Goal: Information Seeking & Learning: Check status

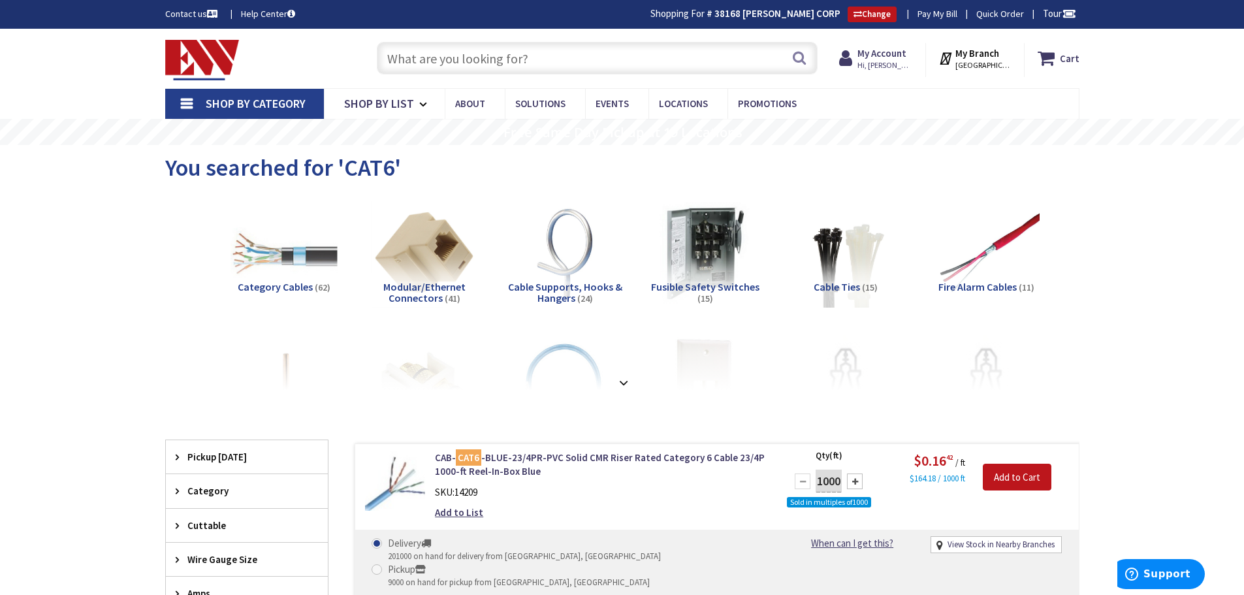
click at [466, 58] on input "text" at bounding box center [597, 58] width 441 height 33
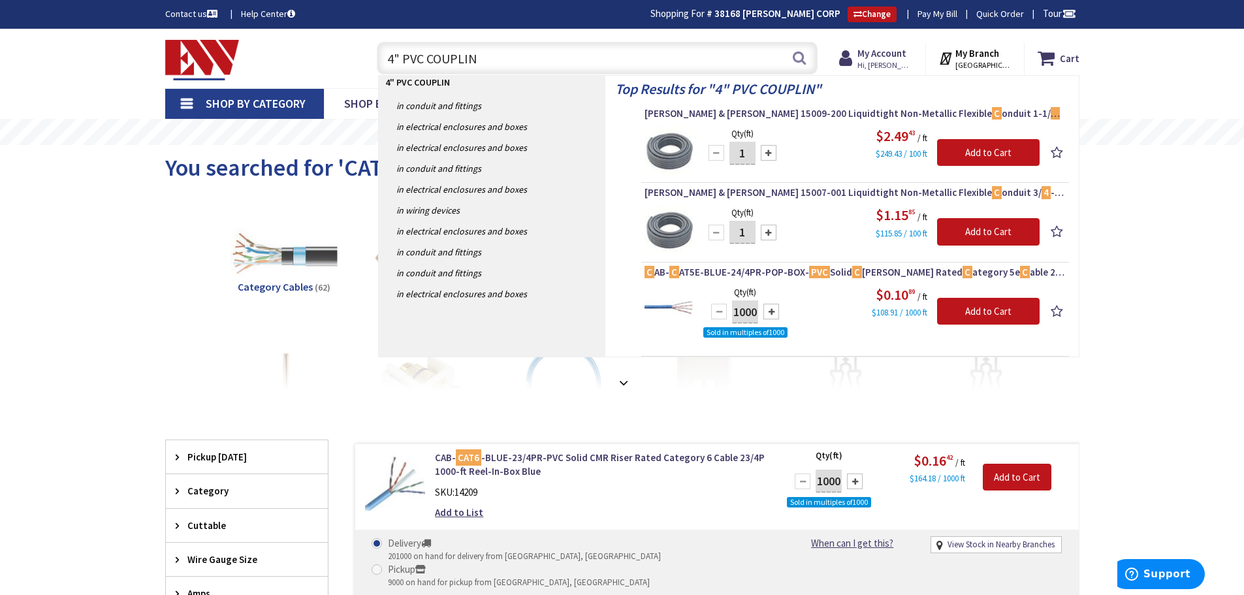
type input "4" PVC COUPLING"
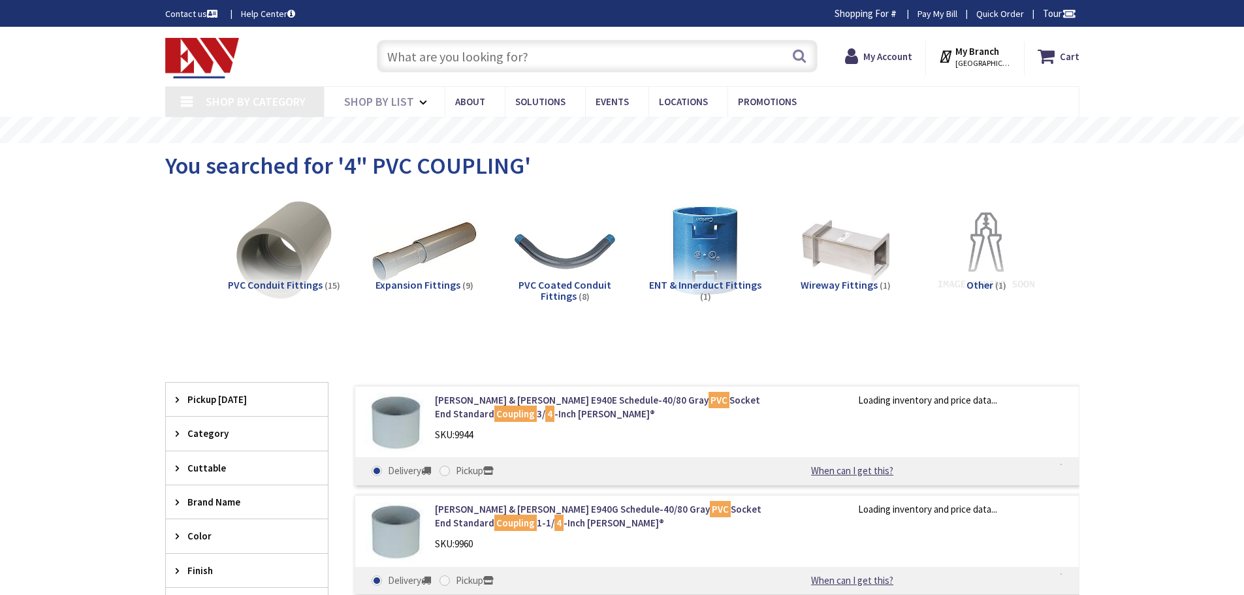
type input "[GEOGRAPHIC_DATA], [GEOGRAPHIC_DATA]"
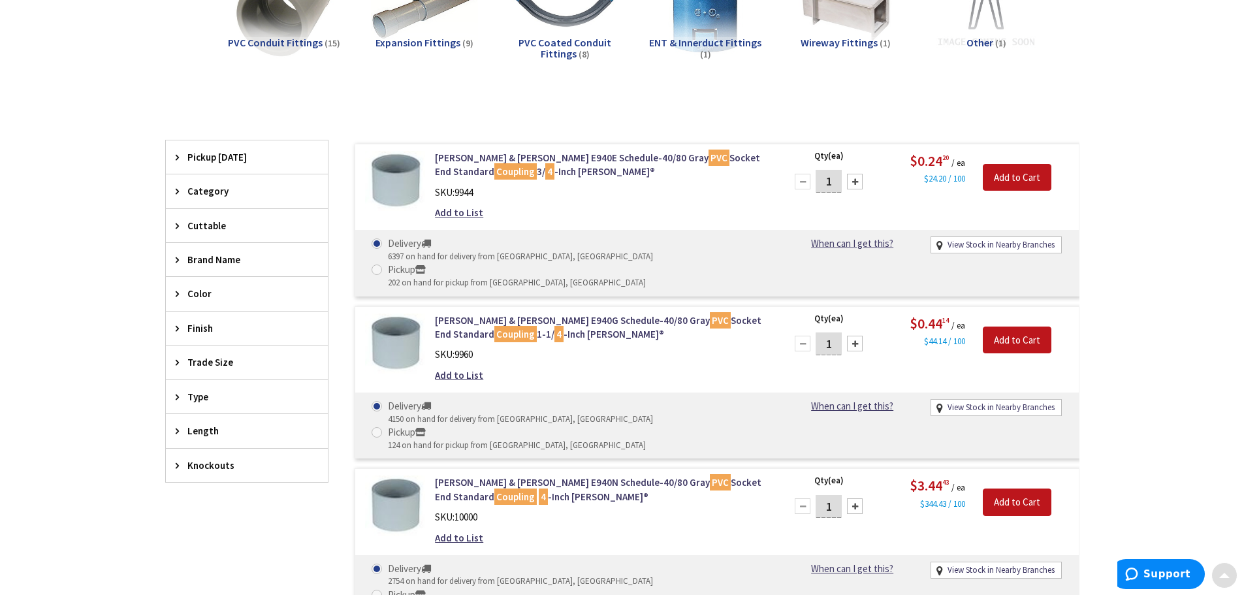
scroll to position [261, 0]
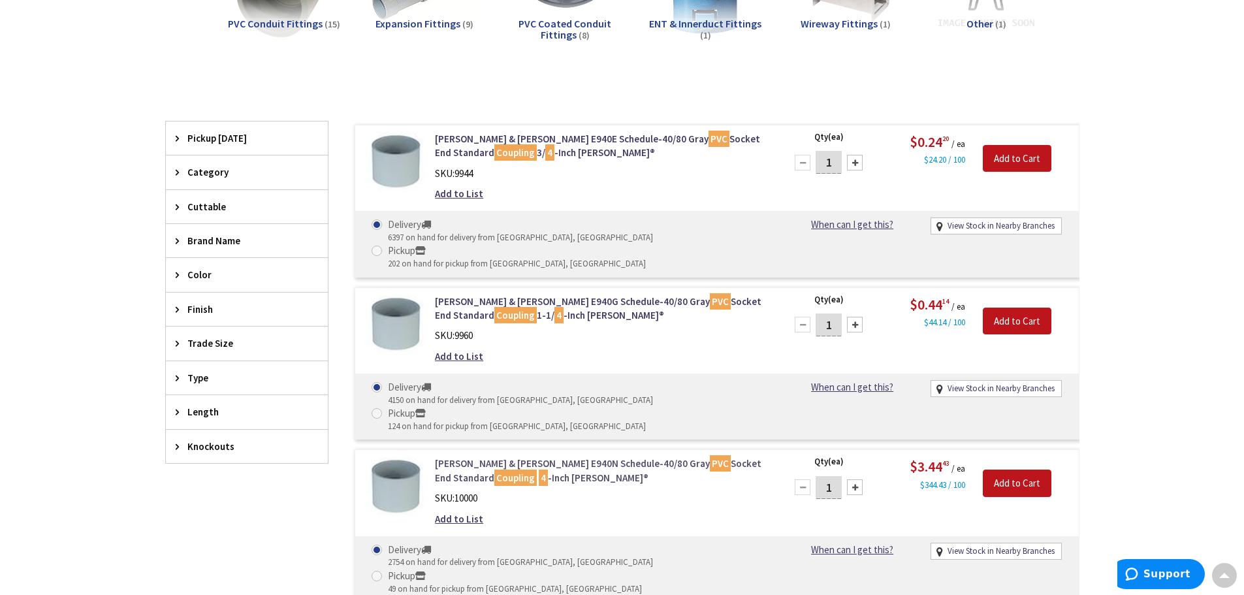
click at [522, 457] on link "Thomas & Betts E940N Schedule-40/80 Gray PVC Socket End Standard Coupling 4 -In…" at bounding box center [601, 471] width 332 height 28
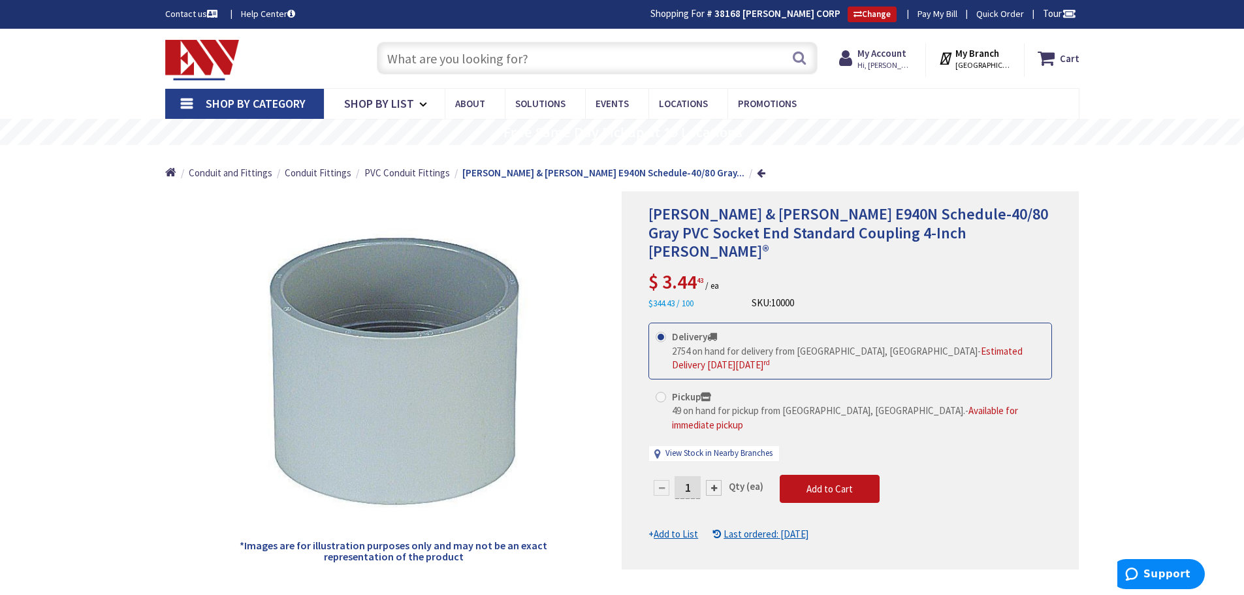
click at [500, 64] on input "text" at bounding box center [597, 58] width 441 height 33
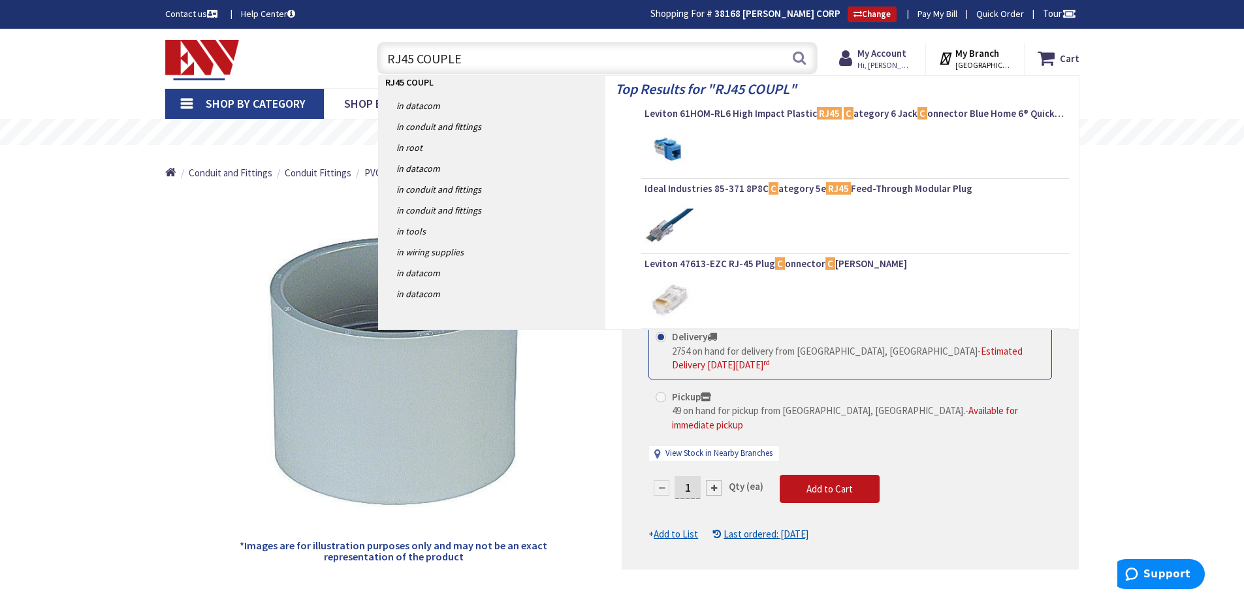
type input "RJ45 COUPLER"
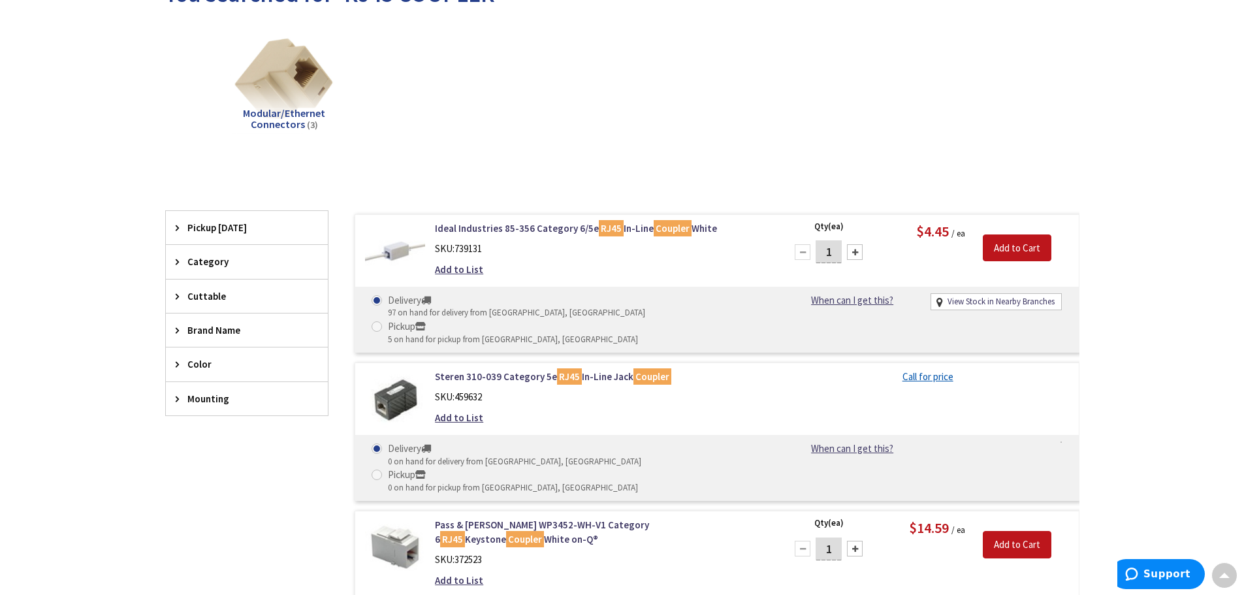
scroll to position [196, 0]
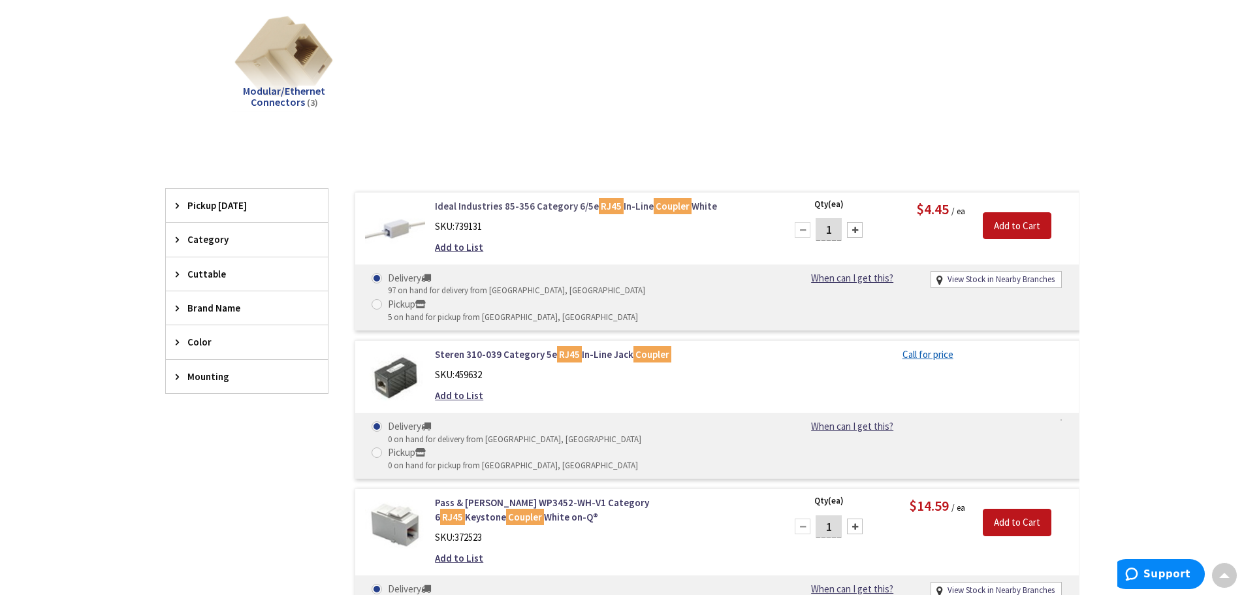
click at [499, 210] on link "Ideal Industries 85-356 Category 6/5e RJ45 In-Line Coupler White" at bounding box center [601, 206] width 332 height 14
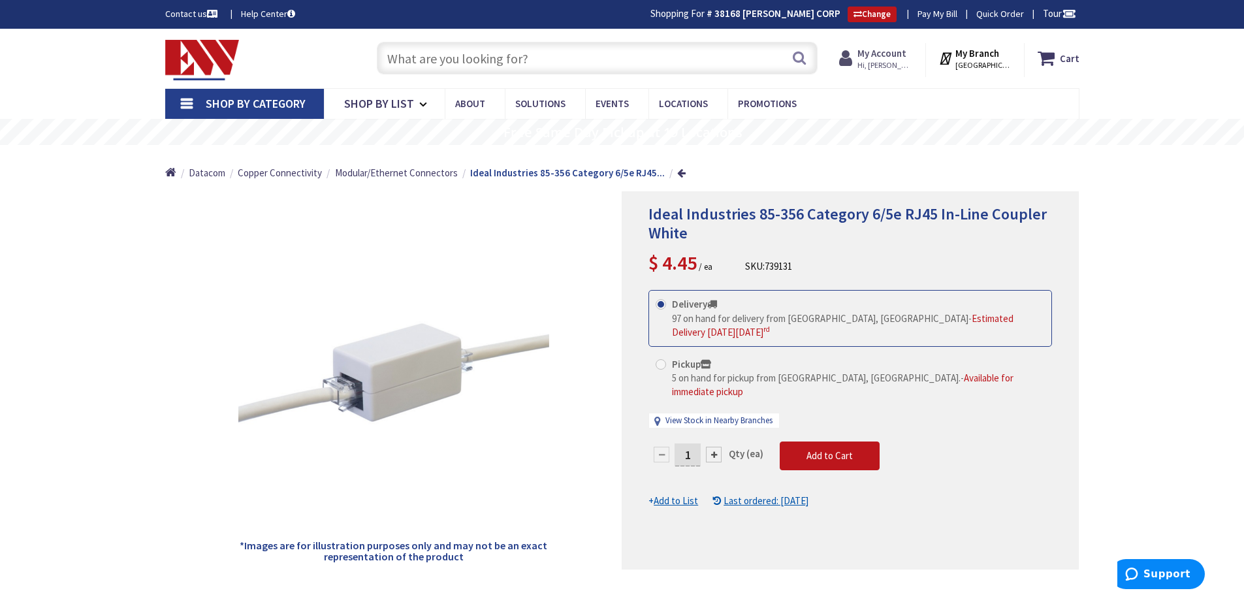
click at [899, 61] on span "Hi, [PERSON_NAME]" at bounding box center [885, 65] width 56 height 10
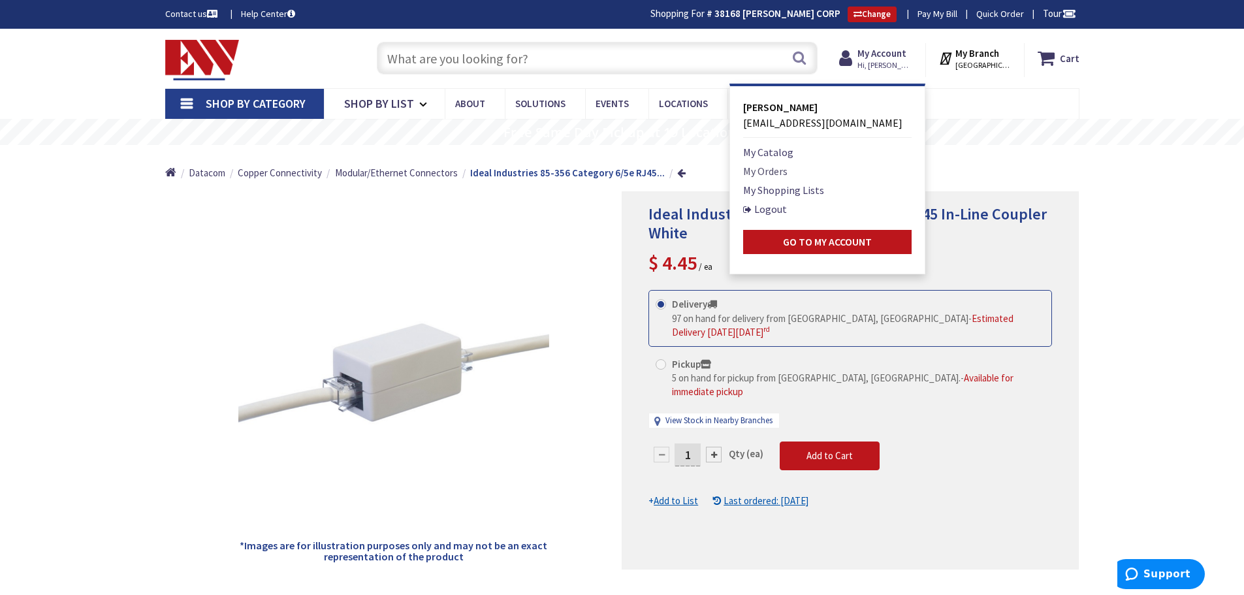
click at [777, 170] on link "My Orders" at bounding box center [765, 171] width 44 height 16
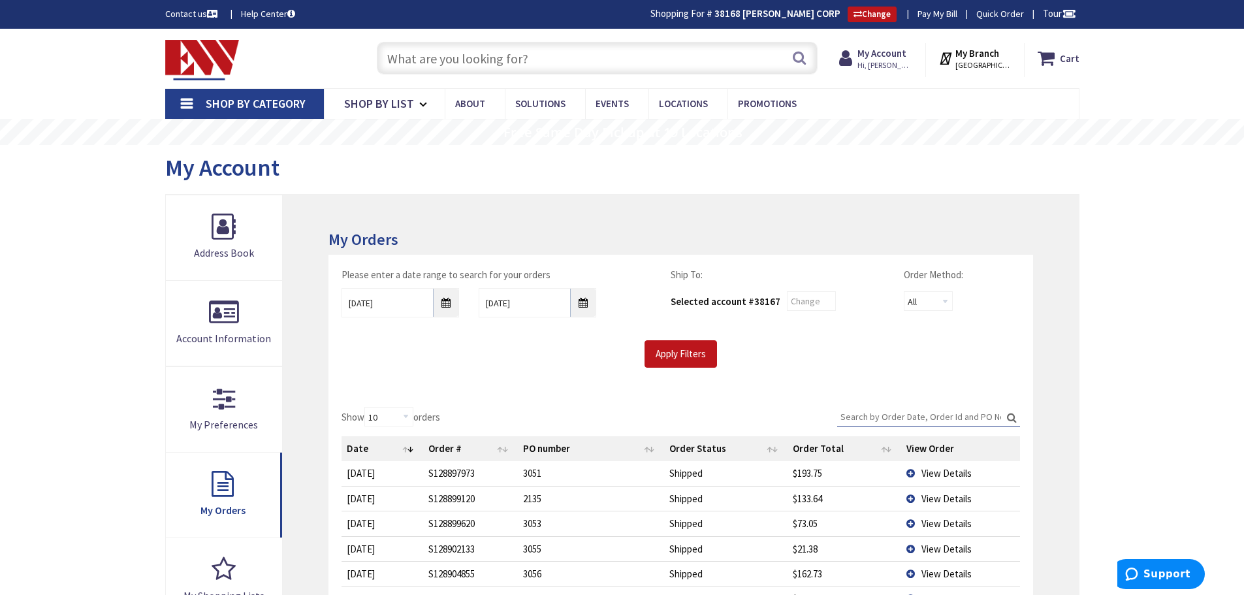
click at [950, 496] on span "View Details" at bounding box center [946, 498] width 50 height 12
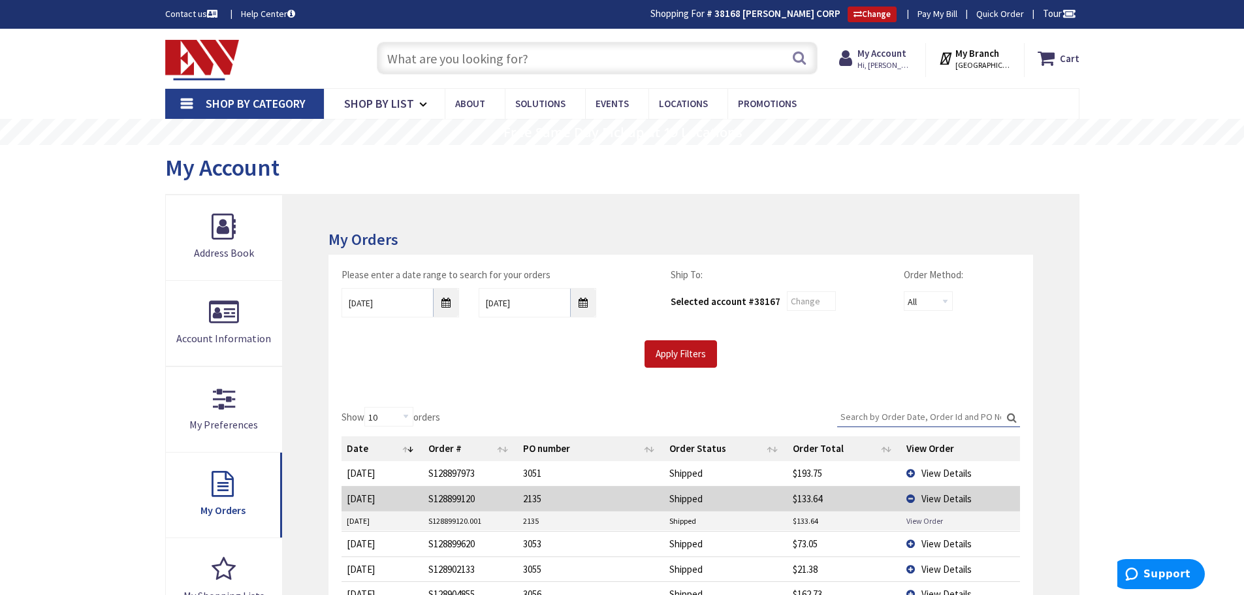
click at [927, 518] on link "View Order" at bounding box center [924, 520] width 37 height 11
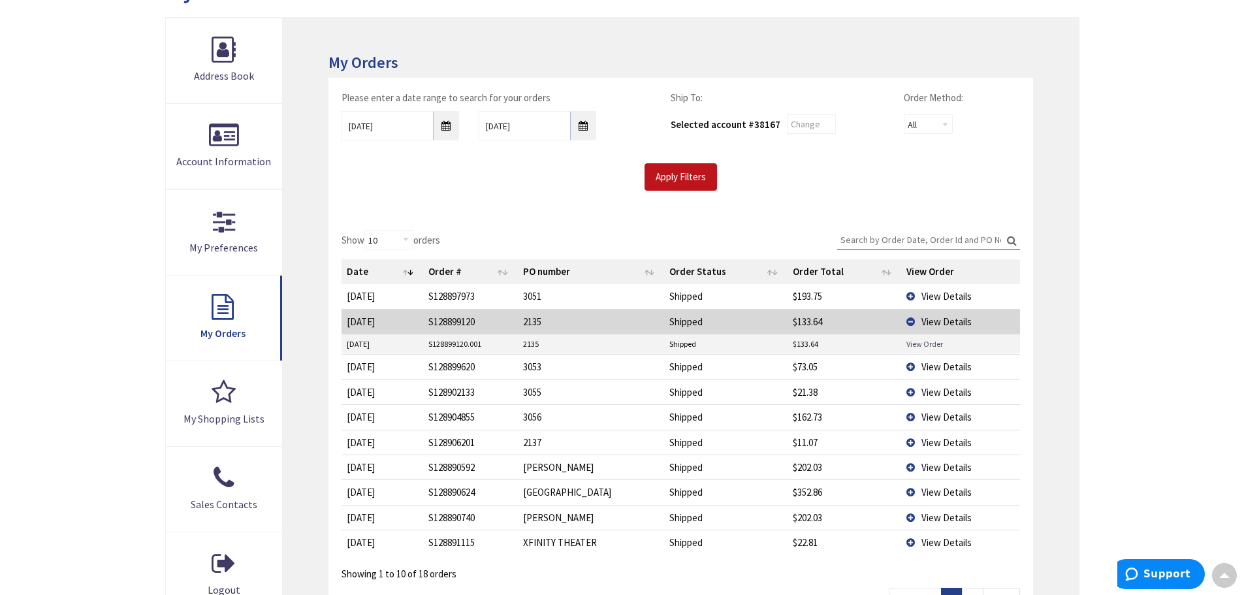
scroll to position [196, 0]
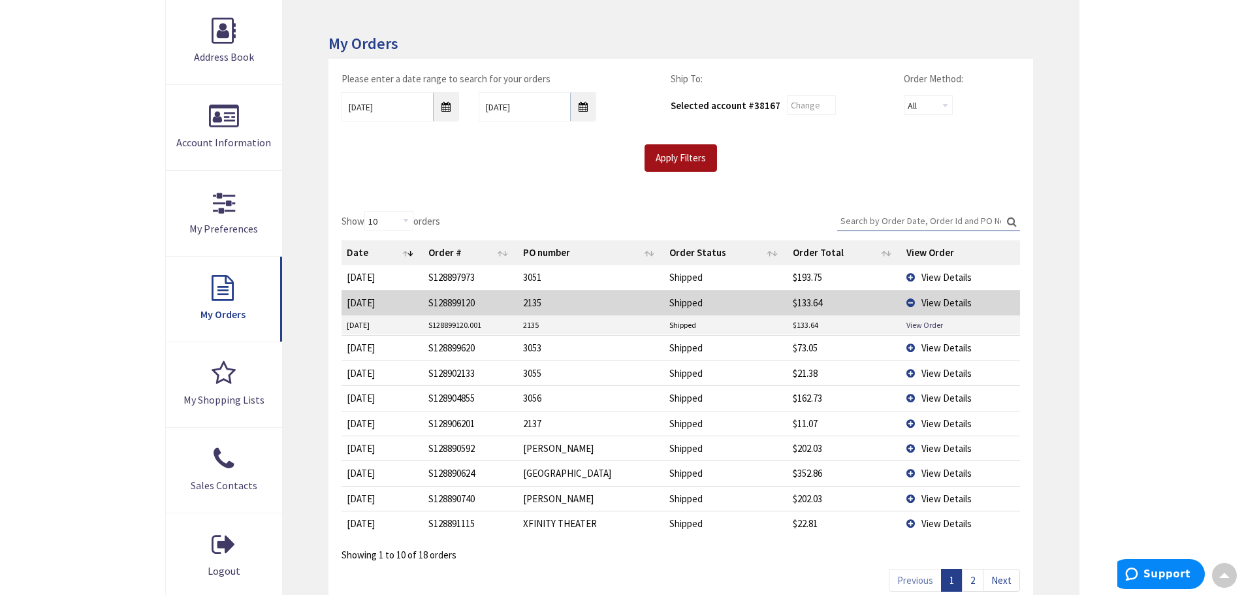
click at [691, 161] on input "Apply Filters" at bounding box center [681, 157] width 72 height 27
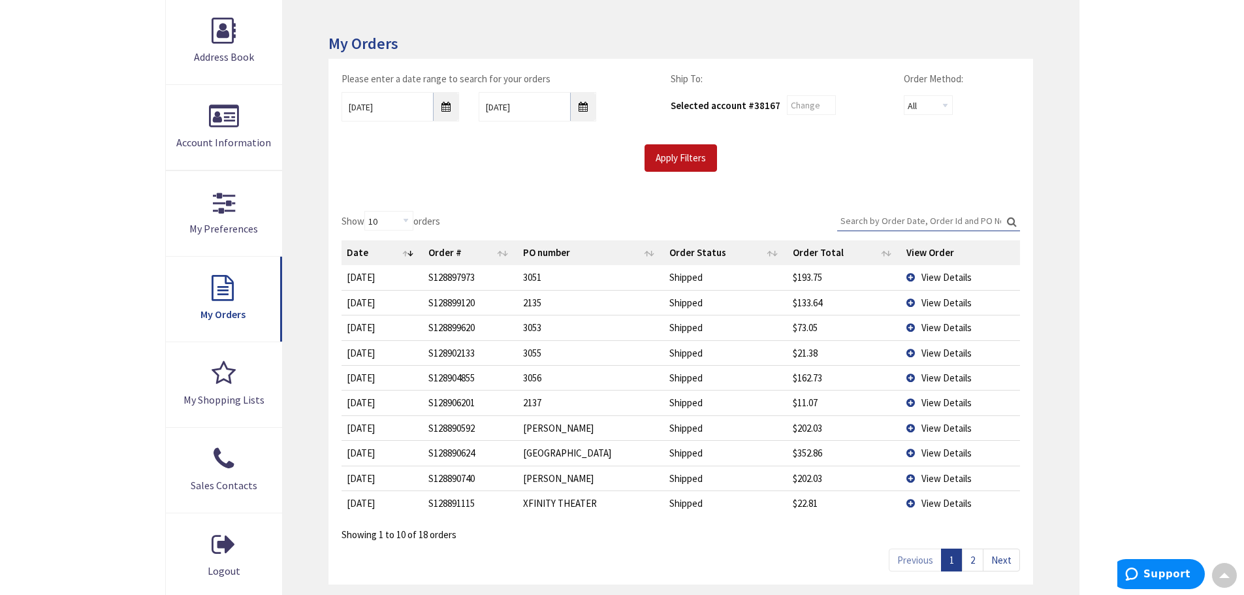
click at [912, 402] on td "View Details" at bounding box center [960, 402] width 118 height 25
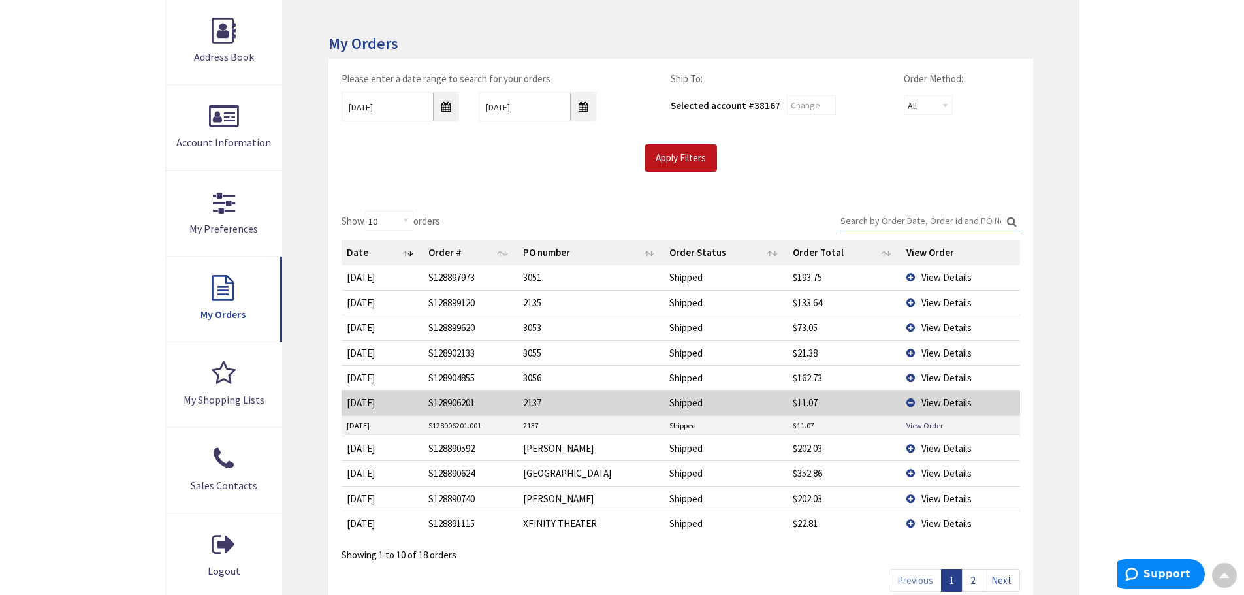
click at [904, 430] on td "View Order" at bounding box center [960, 426] width 119 height 20
click at [922, 424] on link "View Order" at bounding box center [924, 425] width 37 height 11
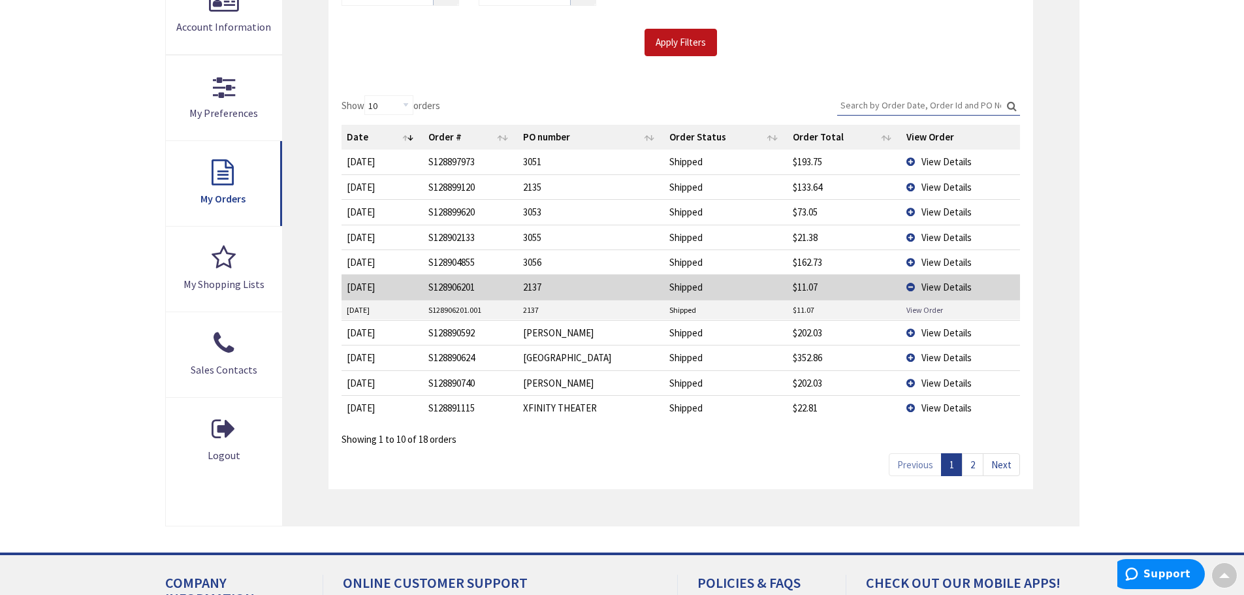
scroll to position [327, 0]
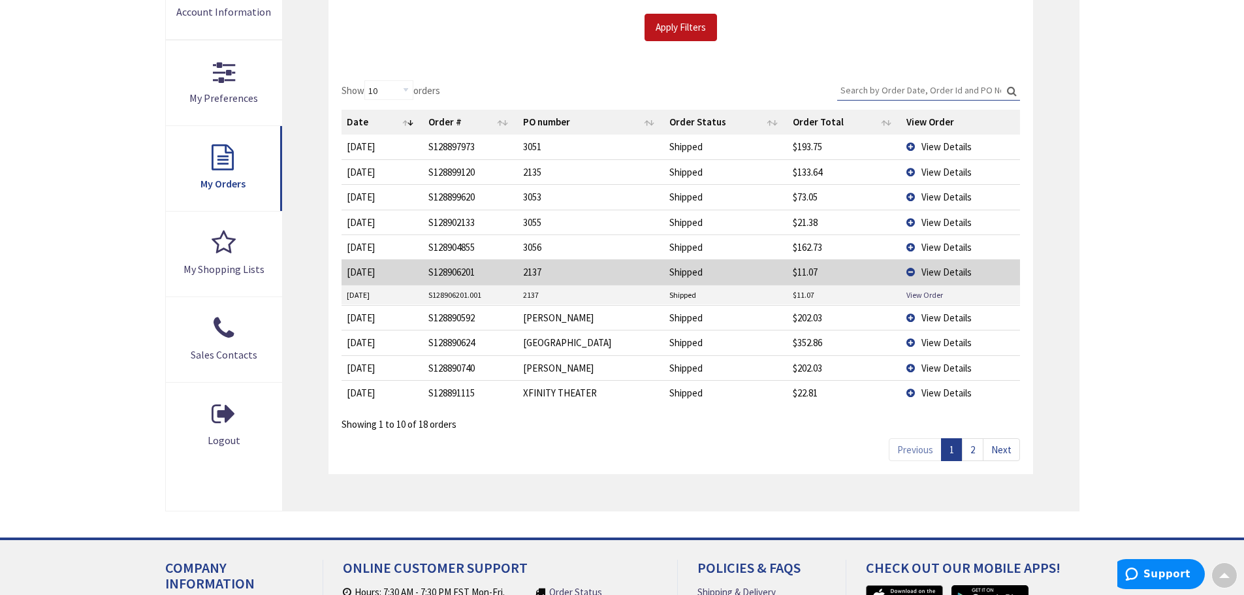
click at [942, 321] on span "View Details" at bounding box center [946, 318] width 50 height 12
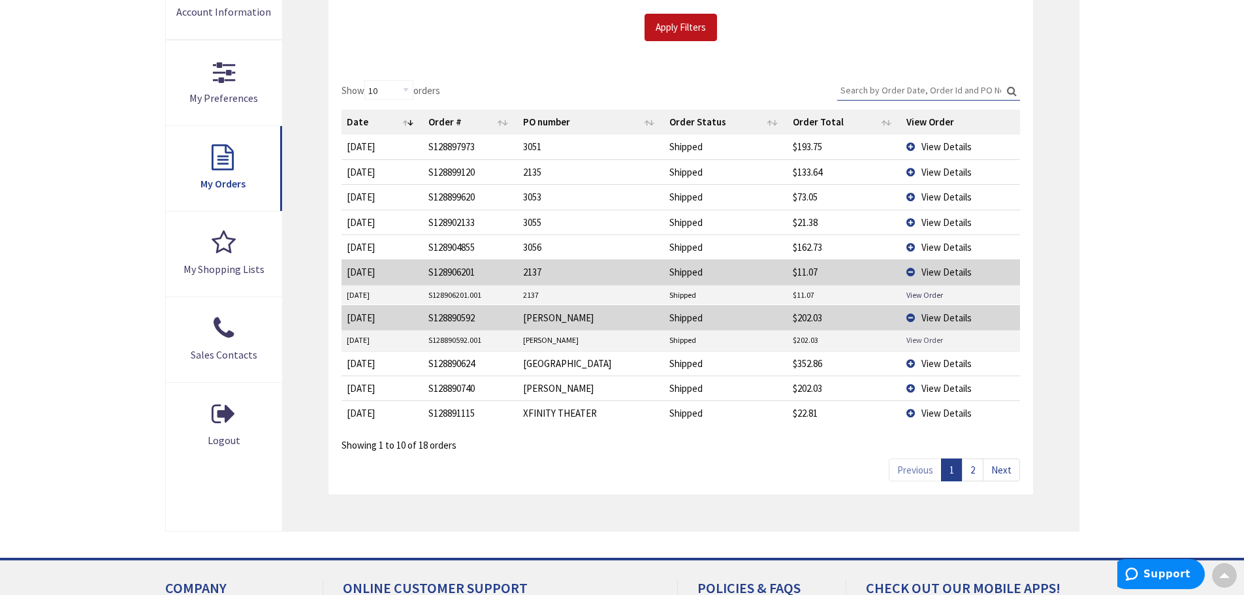
click at [916, 341] on link "View Order" at bounding box center [924, 339] width 37 height 11
click at [910, 319] on td "View Details" at bounding box center [960, 317] width 118 height 25
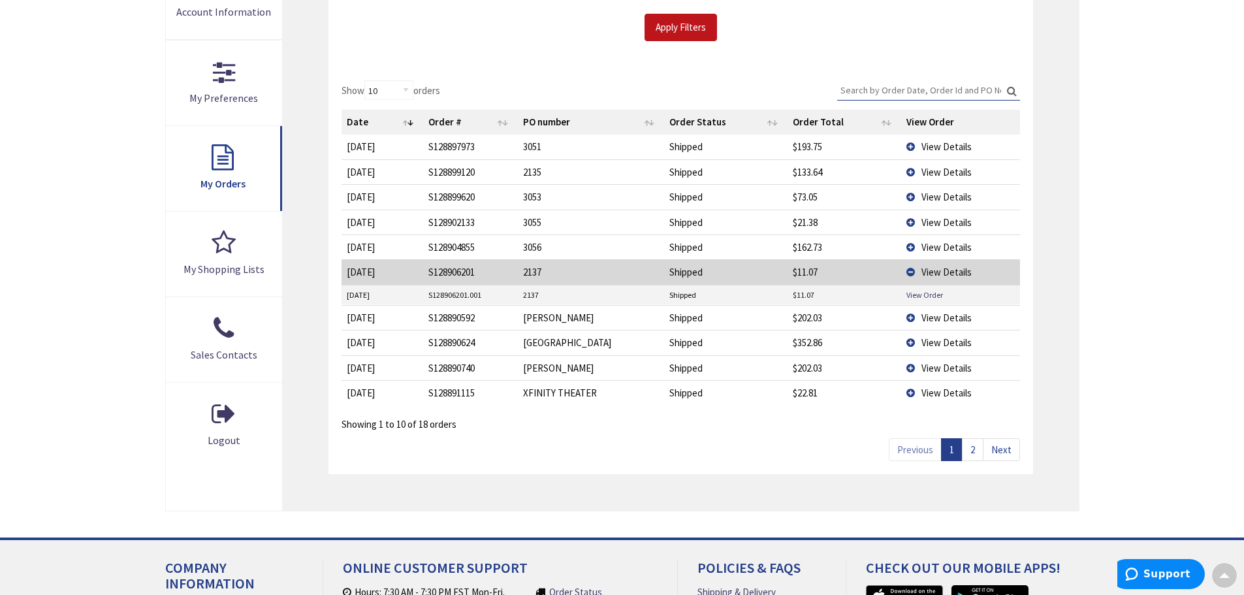
click at [906, 342] on td "View Details" at bounding box center [960, 342] width 118 height 25
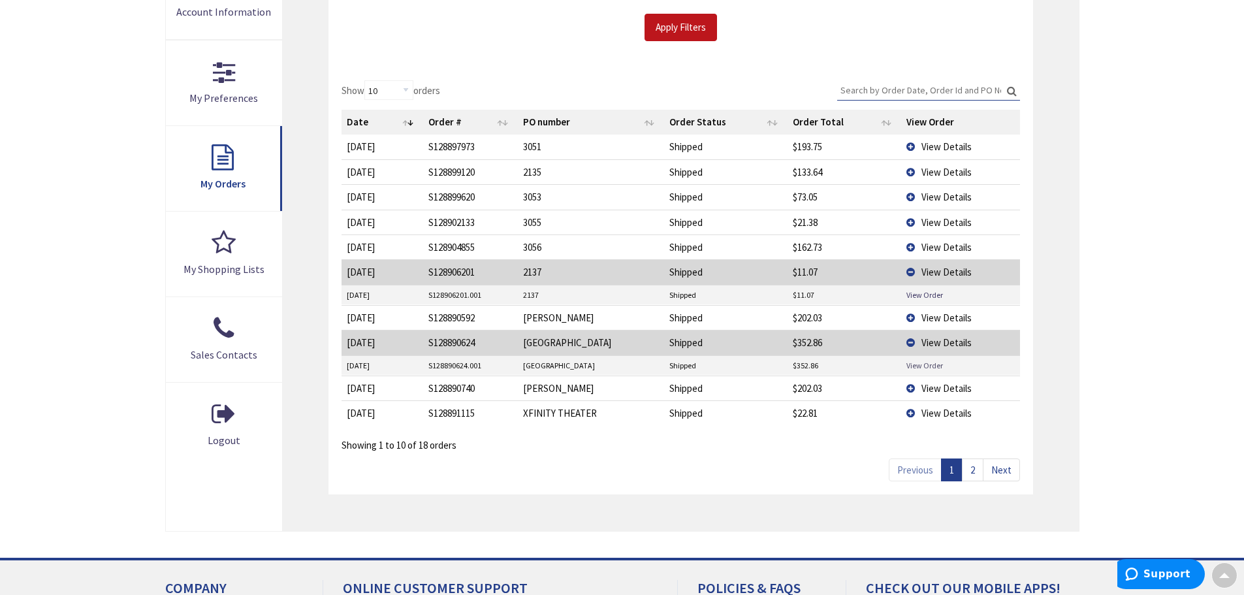
click at [915, 362] on link "View Order" at bounding box center [924, 365] width 37 height 11
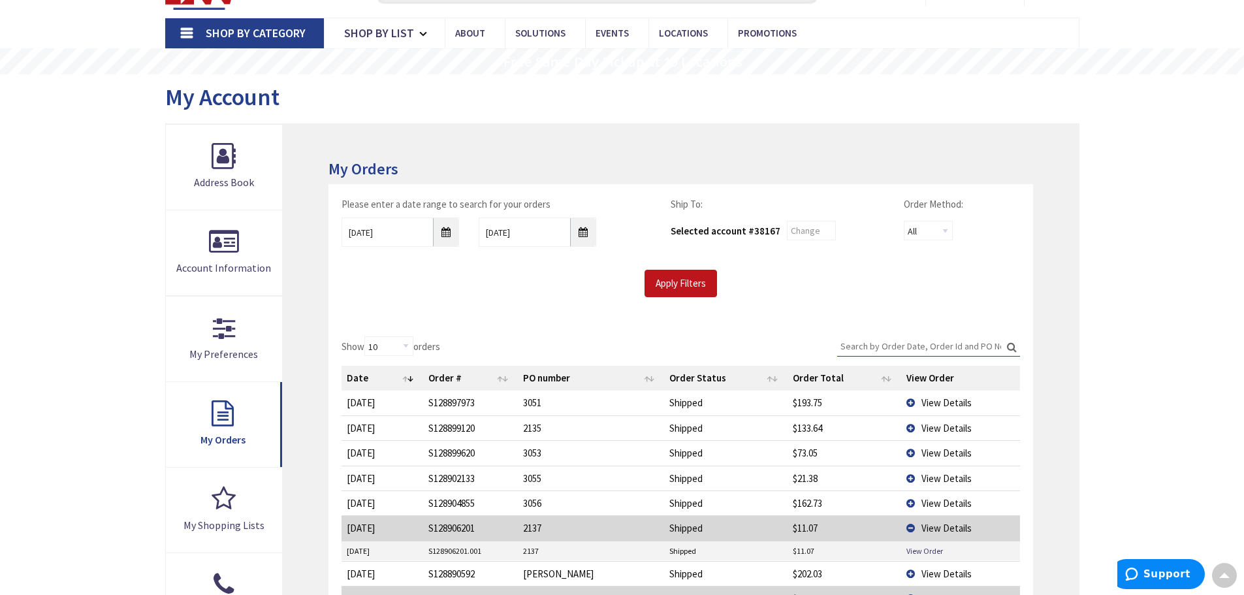
scroll to position [0, 0]
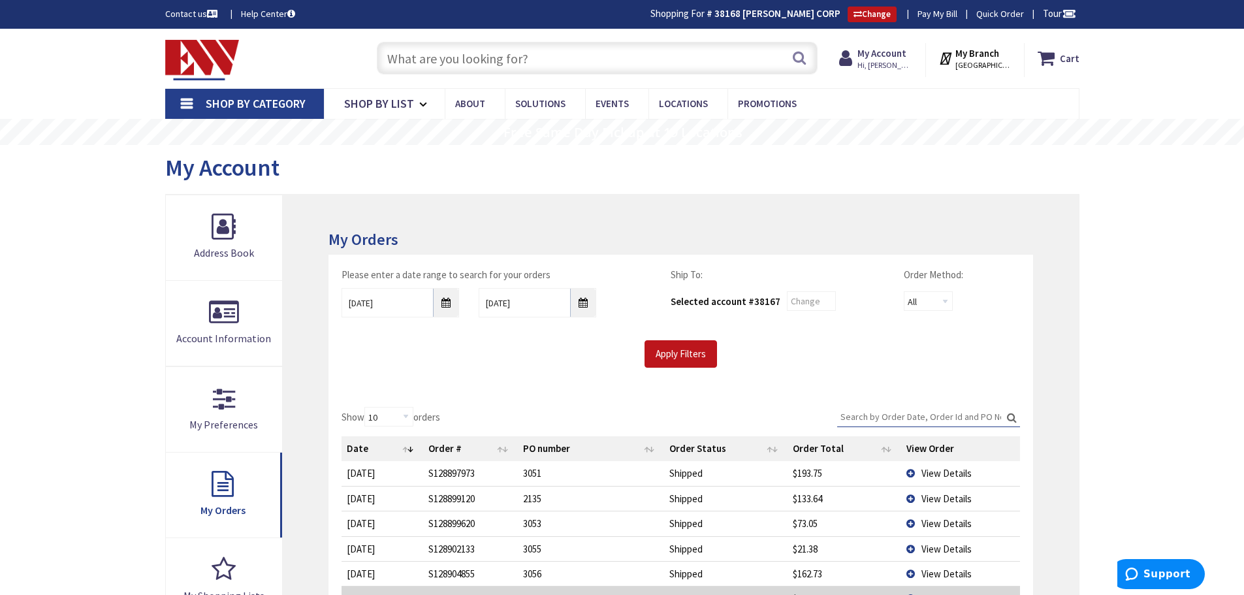
click at [525, 67] on input "text" at bounding box center [597, 58] width 441 height 33
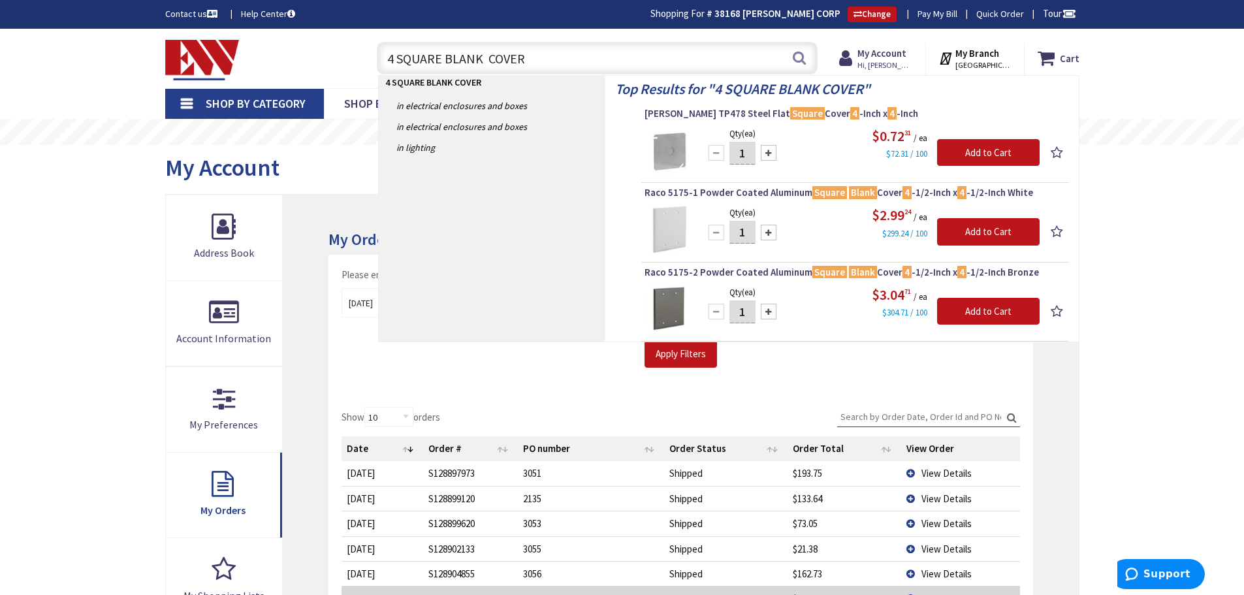
type input "4 SQUARE BLANK COVERS"
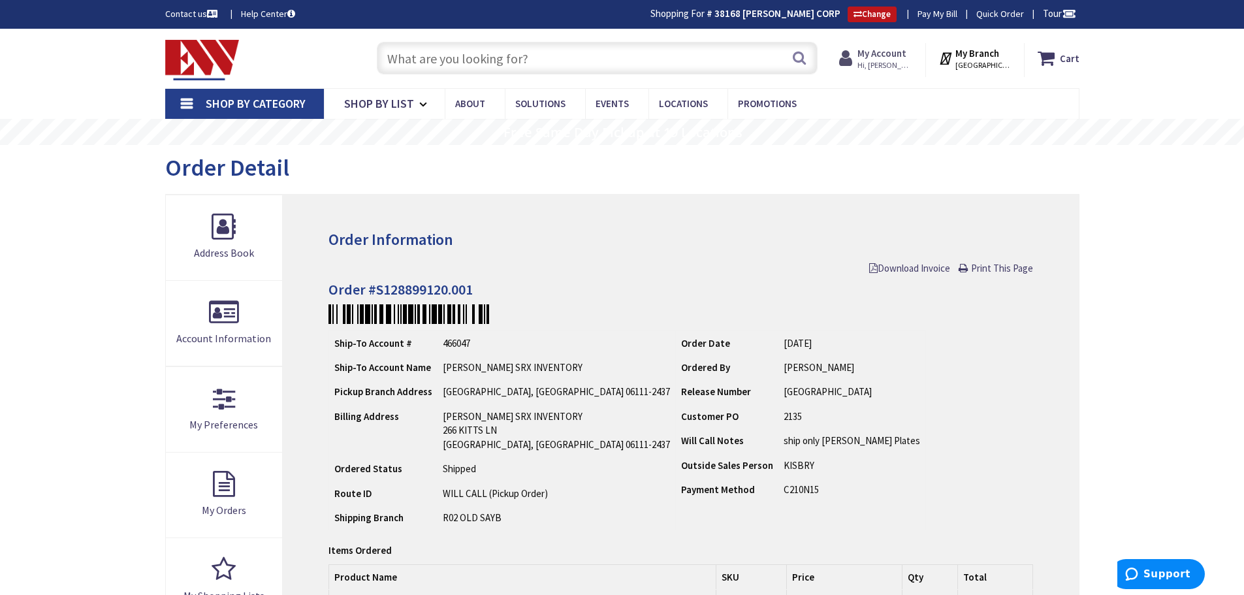
click at [878, 56] on strong "My Account" at bounding box center [881, 53] width 49 height 12
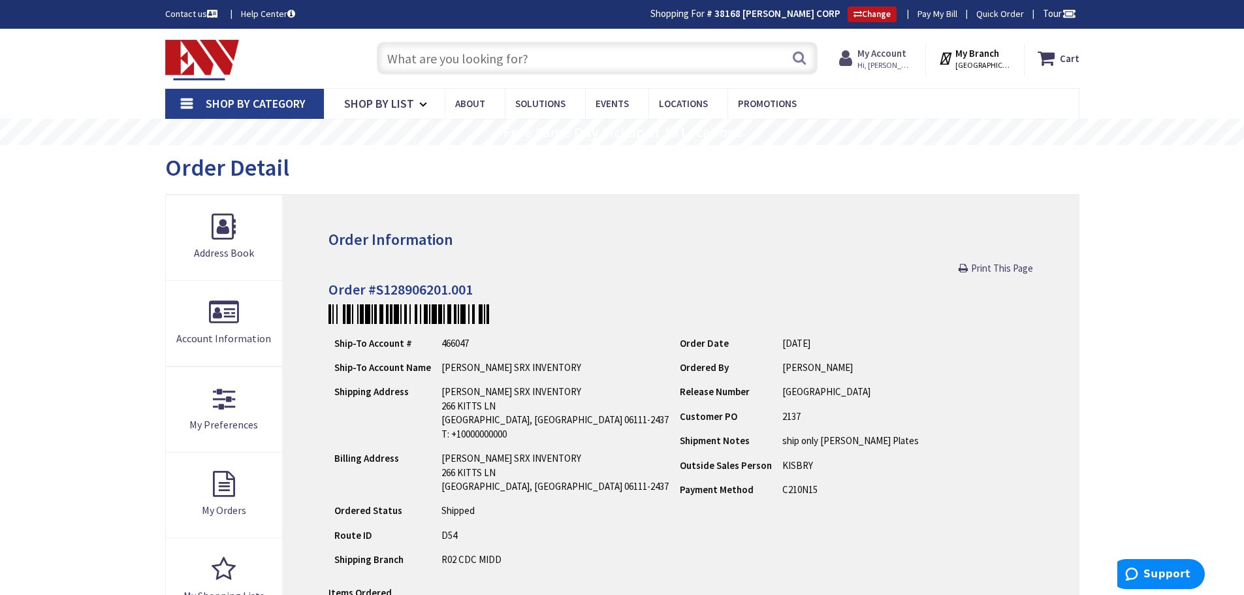
click at [877, 64] on span "Hi, [PERSON_NAME]" at bounding box center [885, 65] width 56 height 10
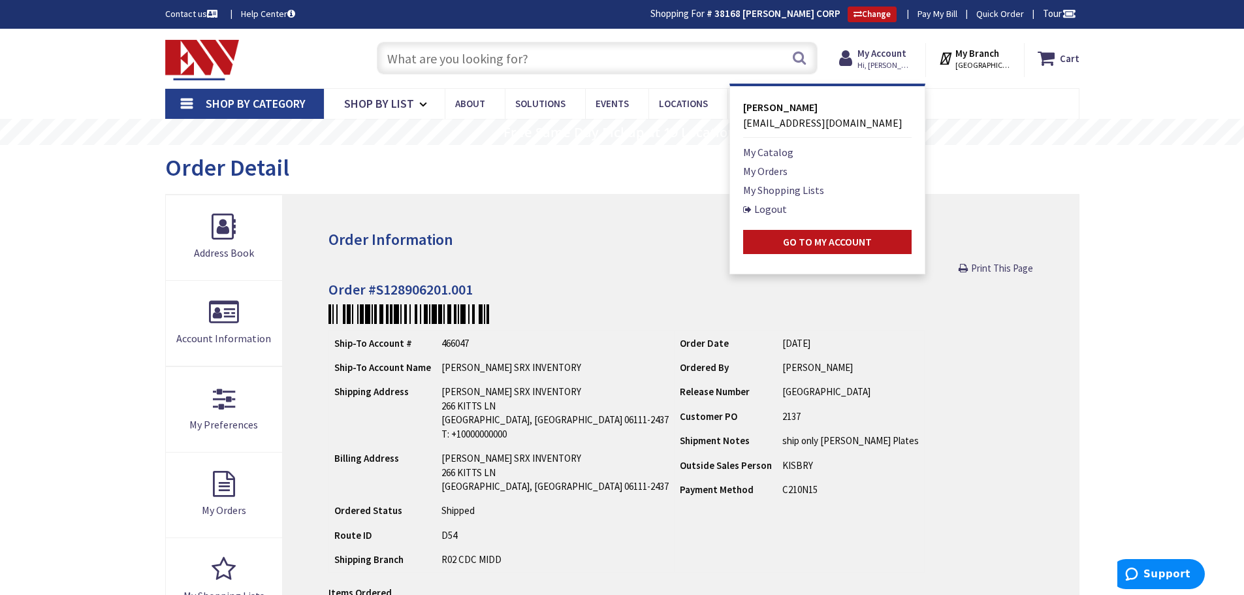
click at [672, 178] on div "Order Detail" at bounding box center [622, 169] width 914 height 49
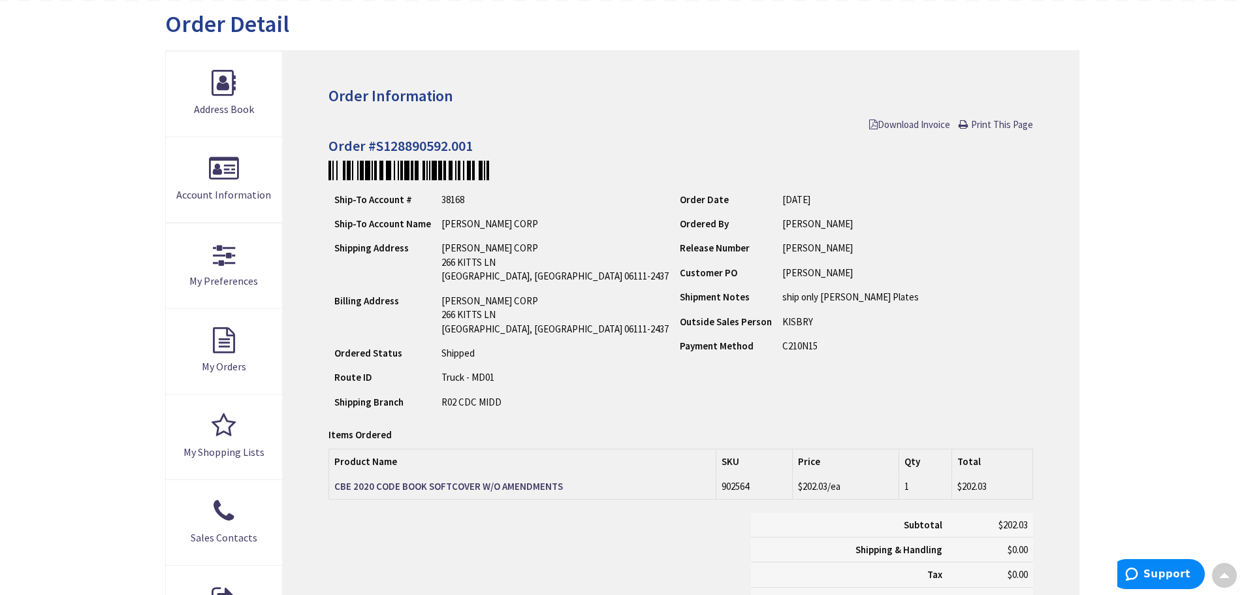
scroll to position [2, 0]
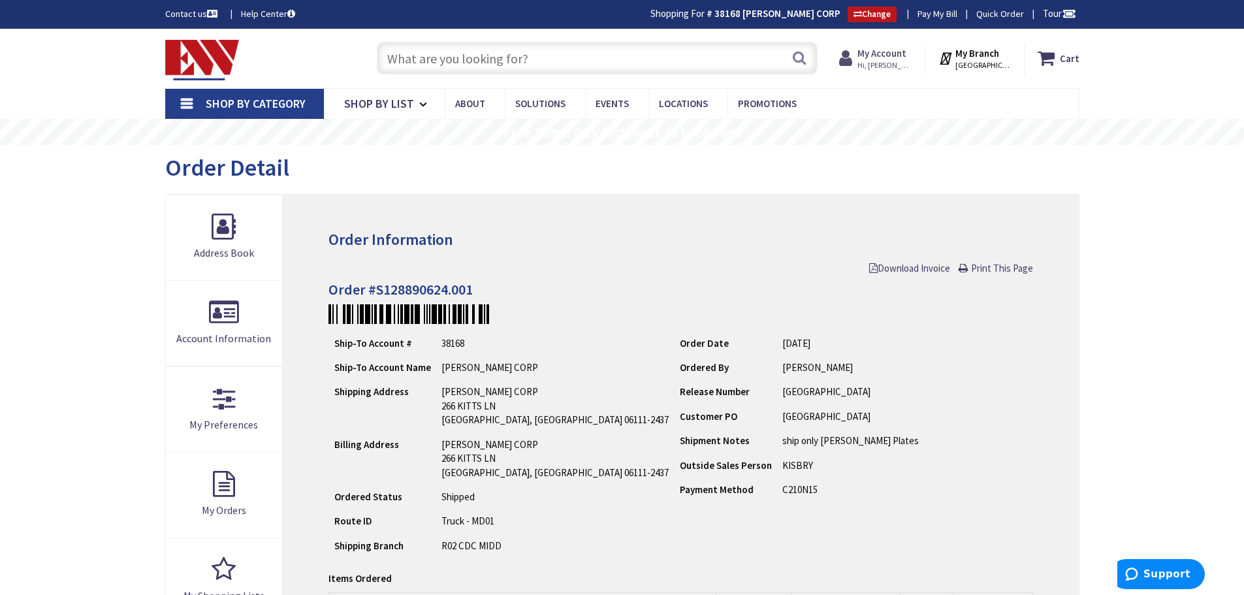
click at [888, 66] on span "Hi, [PERSON_NAME]" at bounding box center [885, 65] width 56 height 10
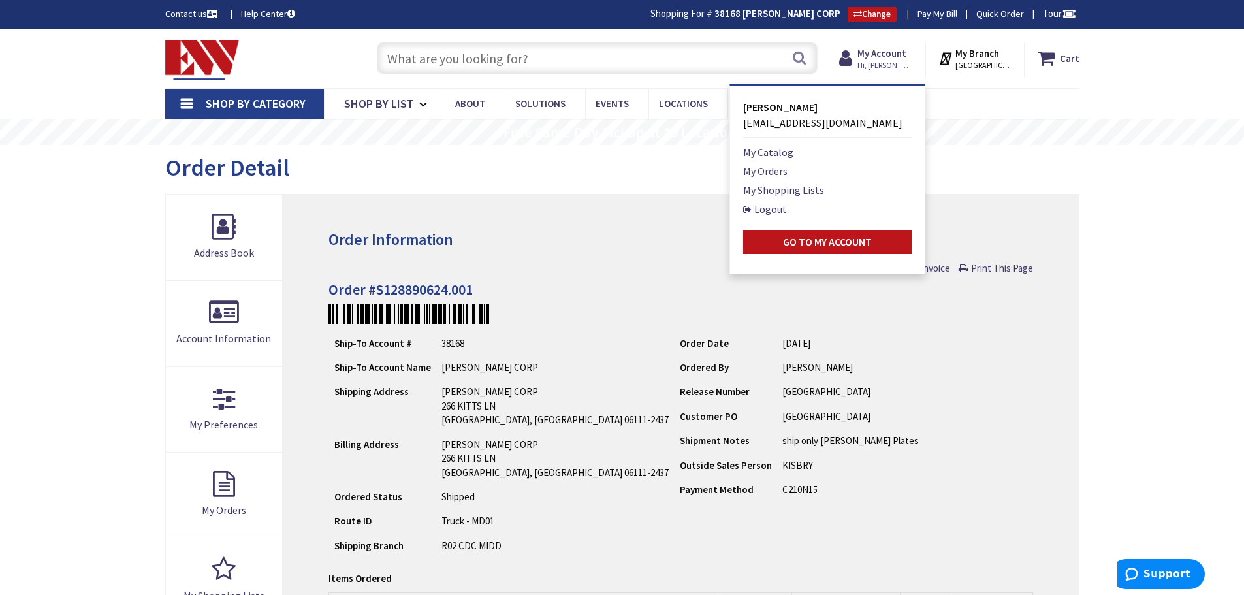
click at [677, 186] on div "Order Detail" at bounding box center [622, 169] width 914 height 49
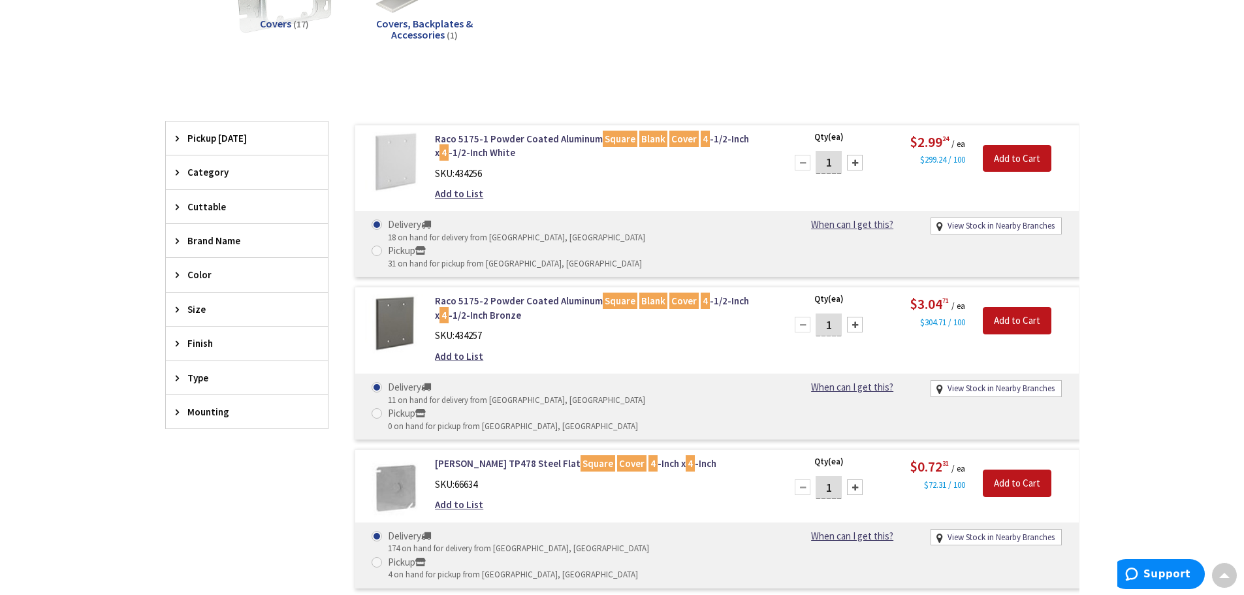
scroll to position [328, 0]
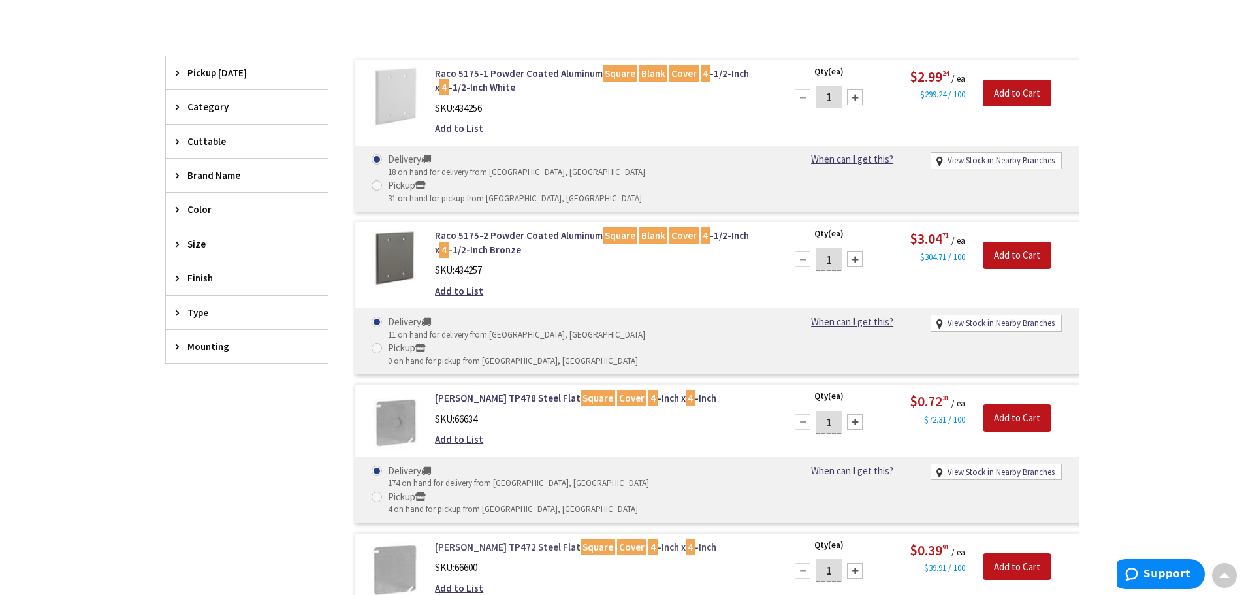
click at [495, 540] on link "Crouse-Hinds TP472 Steel Flat Square Cover 4 -Inch x 4 -Inch" at bounding box center [601, 547] width 332 height 14
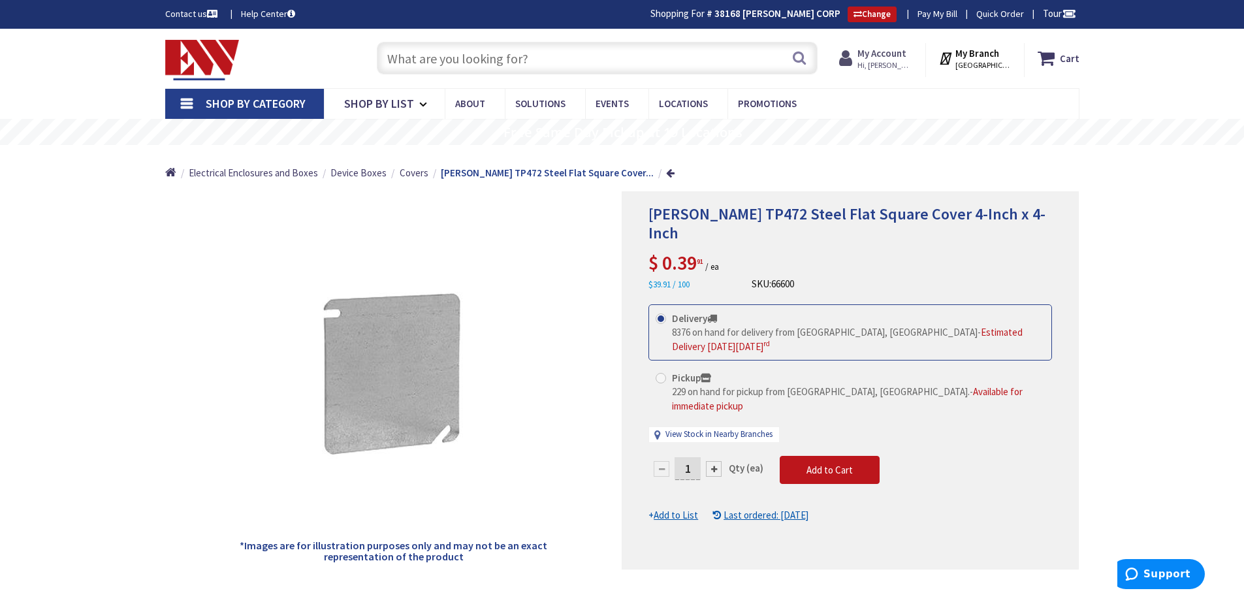
click at [880, 57] on strong "My Account" at bounding box center [881, 53] width 49 height 12
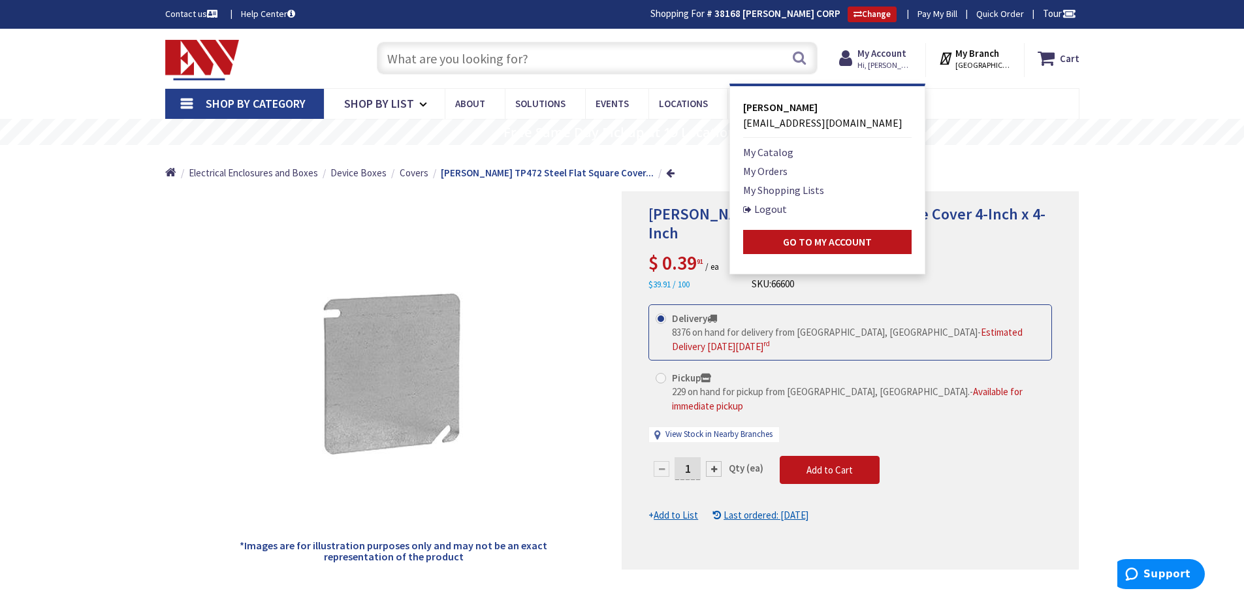
drag, startPoint x: 837, startPoint y: 39, endPoint x: 791, endPoint y: 99, distance: 75.9
click at [837, 42] on div "Toggle Nav Search Cart My Cart Close" at bounding box center [622, 59] width 934 height 44
